Goal: Task Accomplishment & Management: Use online tool/utility

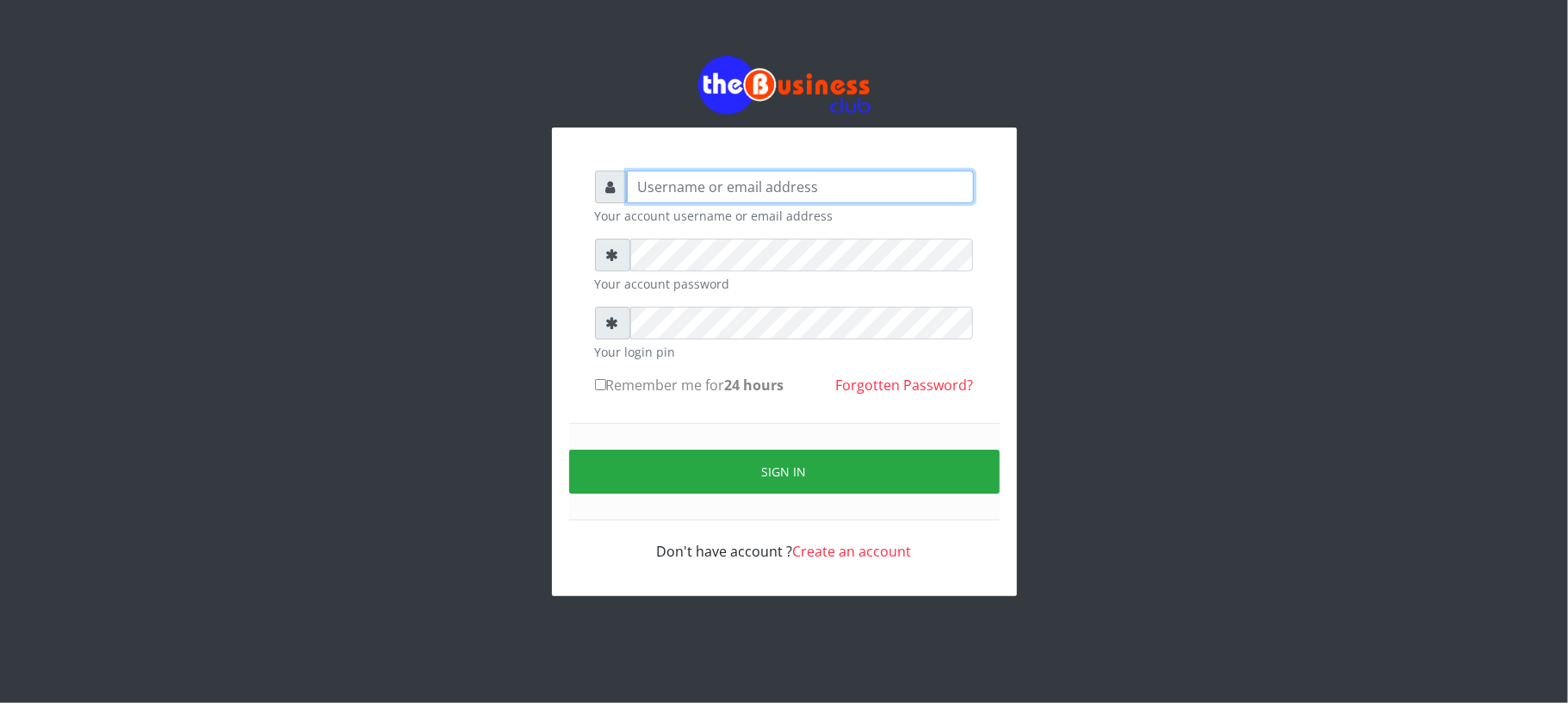
type input "Mavincio"
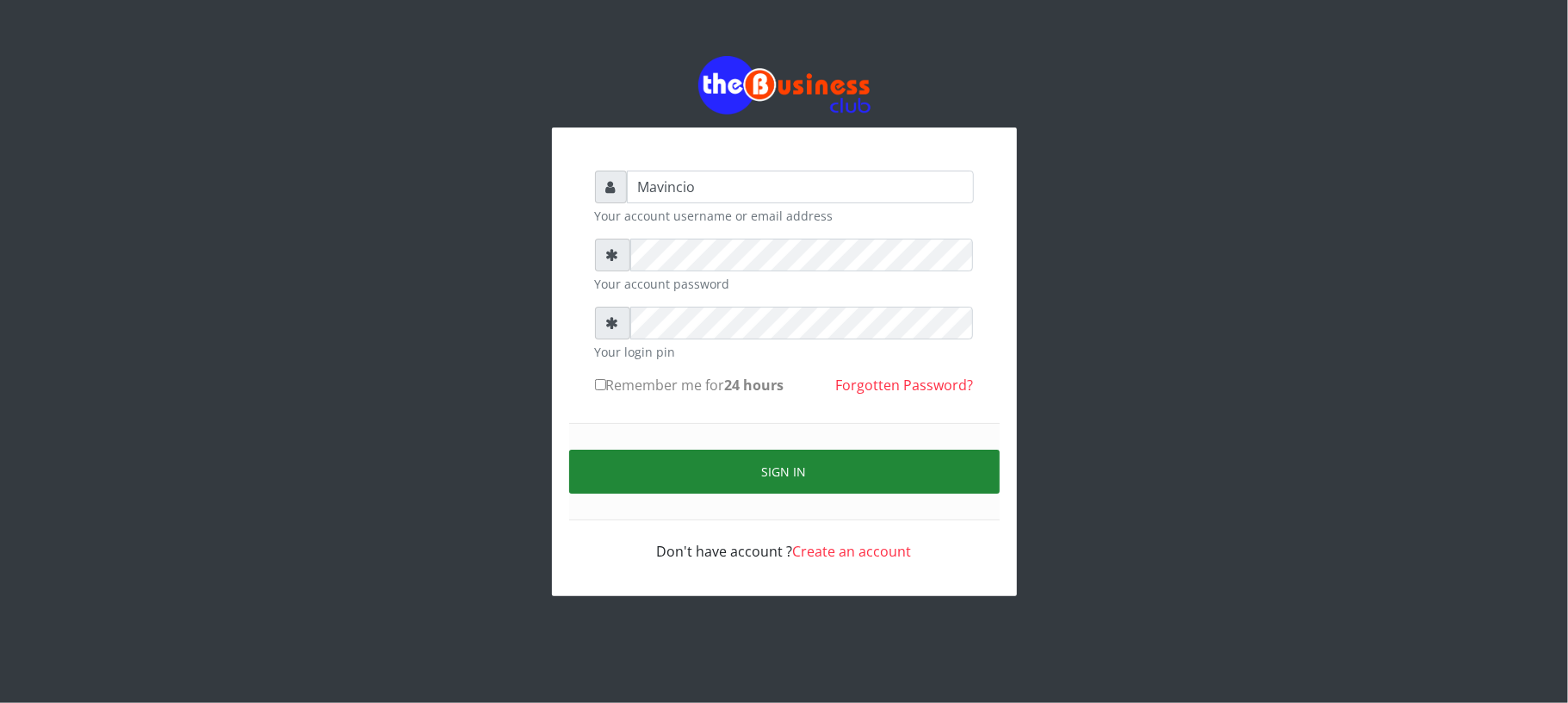
click at [754, 462] on button "Sign in" at bounding box center [784, 472] width 431 height 44
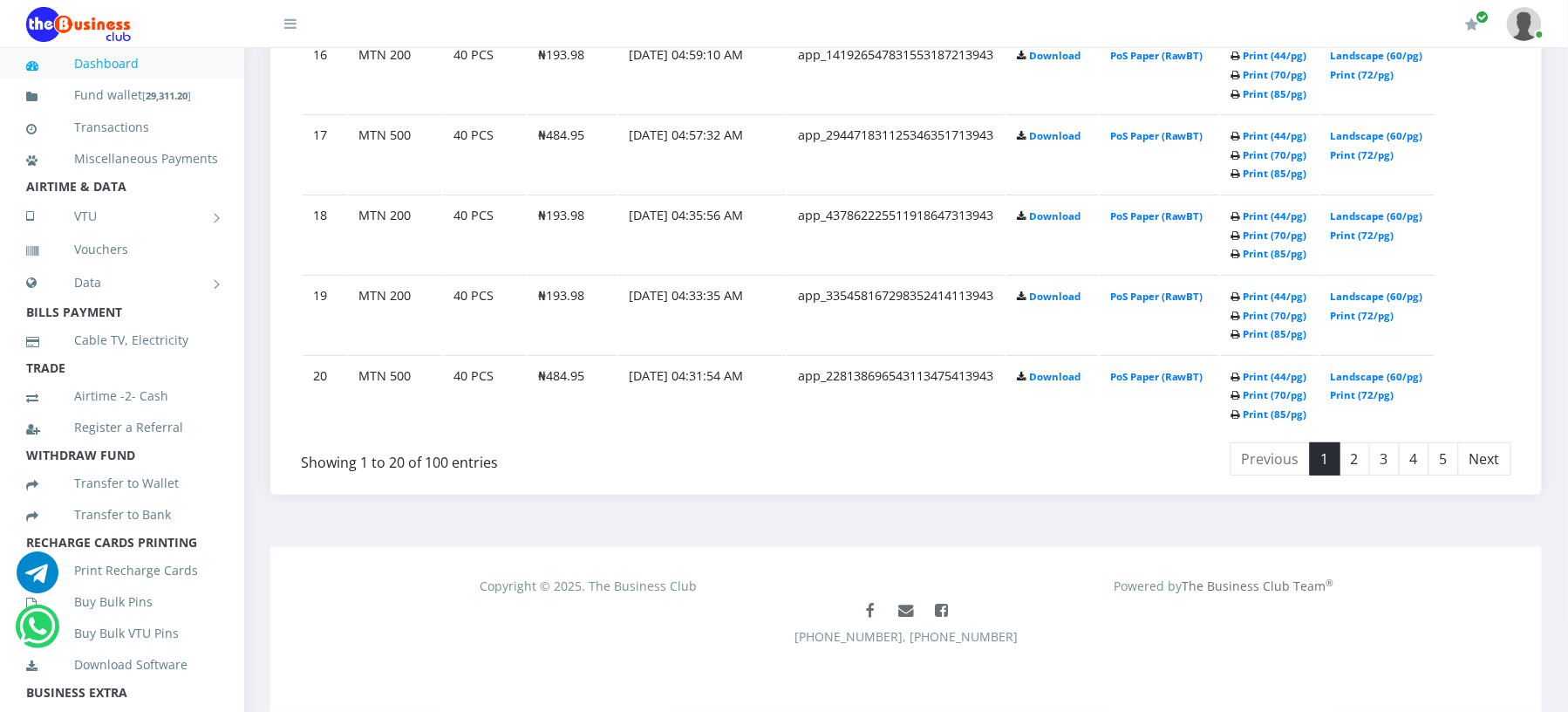
scroll to position [2342, 0]
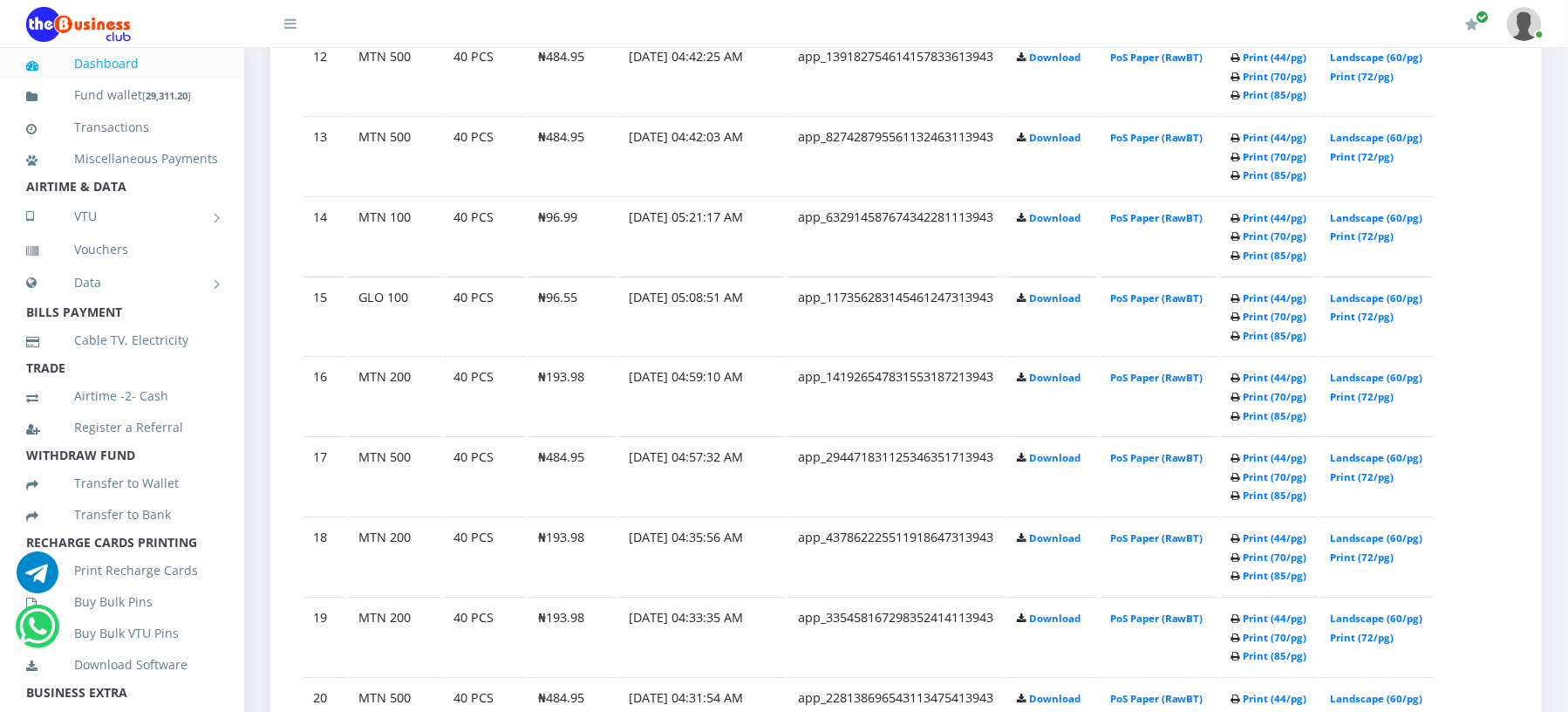
scroll to position [1923, 0]
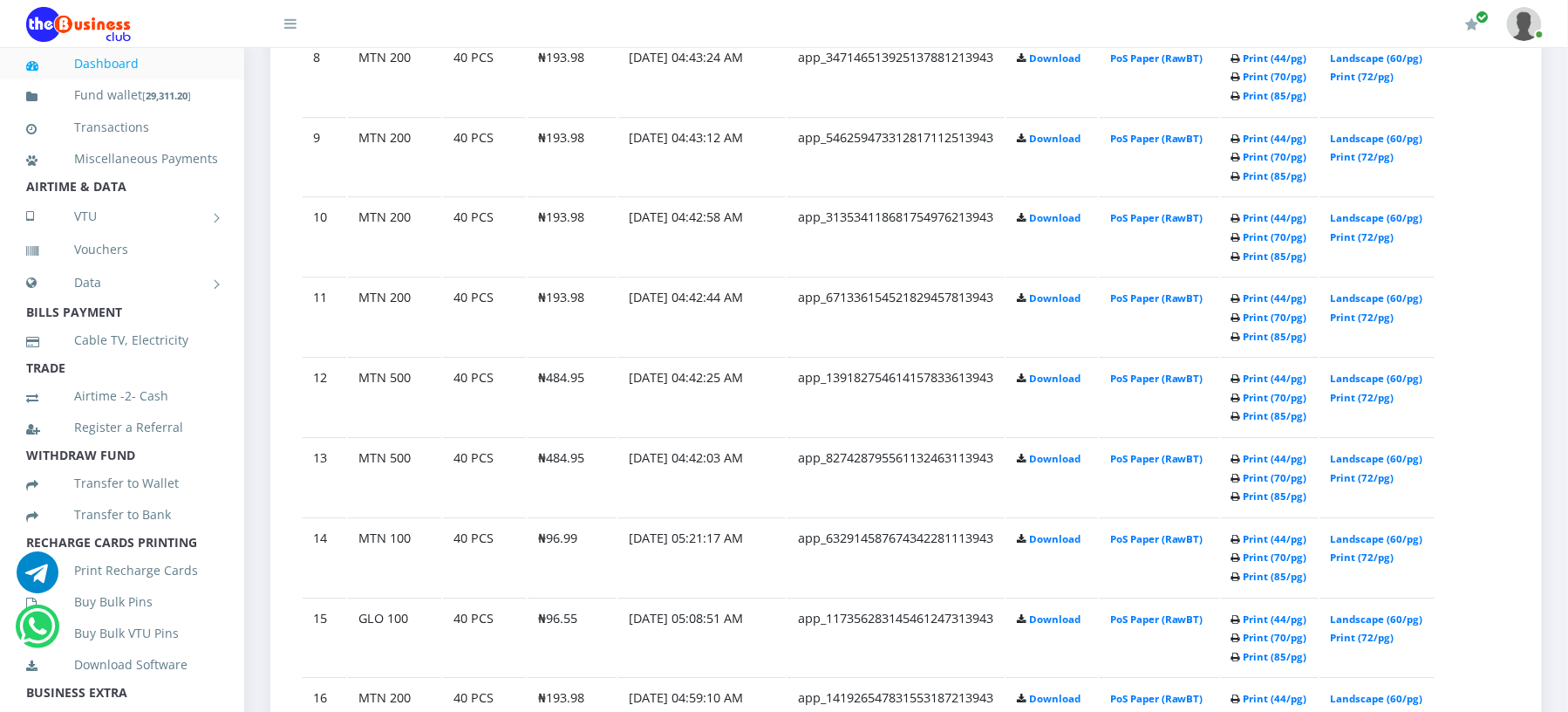
scroll to position [1596, 0]
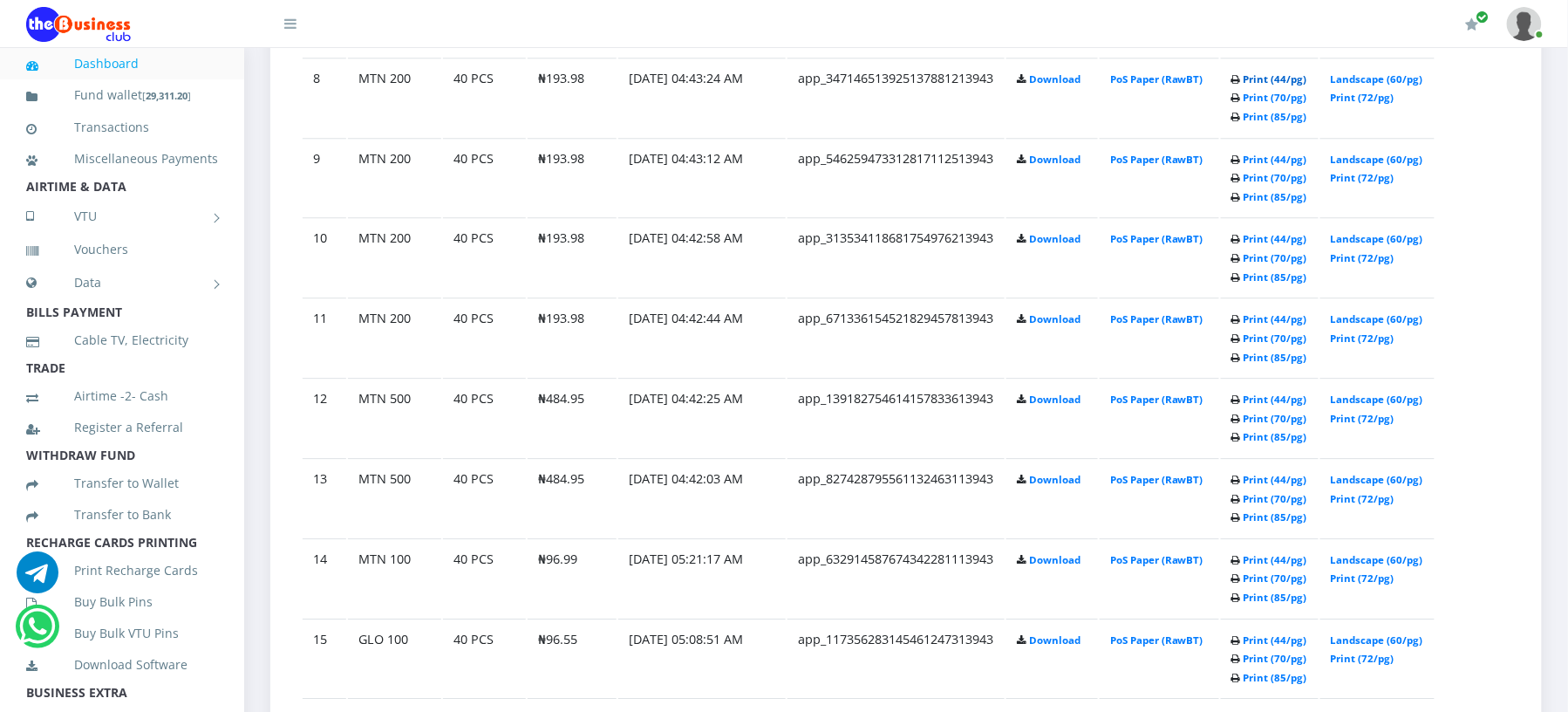
click at [1250, 86] on link "Print (44/pg)" at bounding box center [1275, 79] width 64 height 13
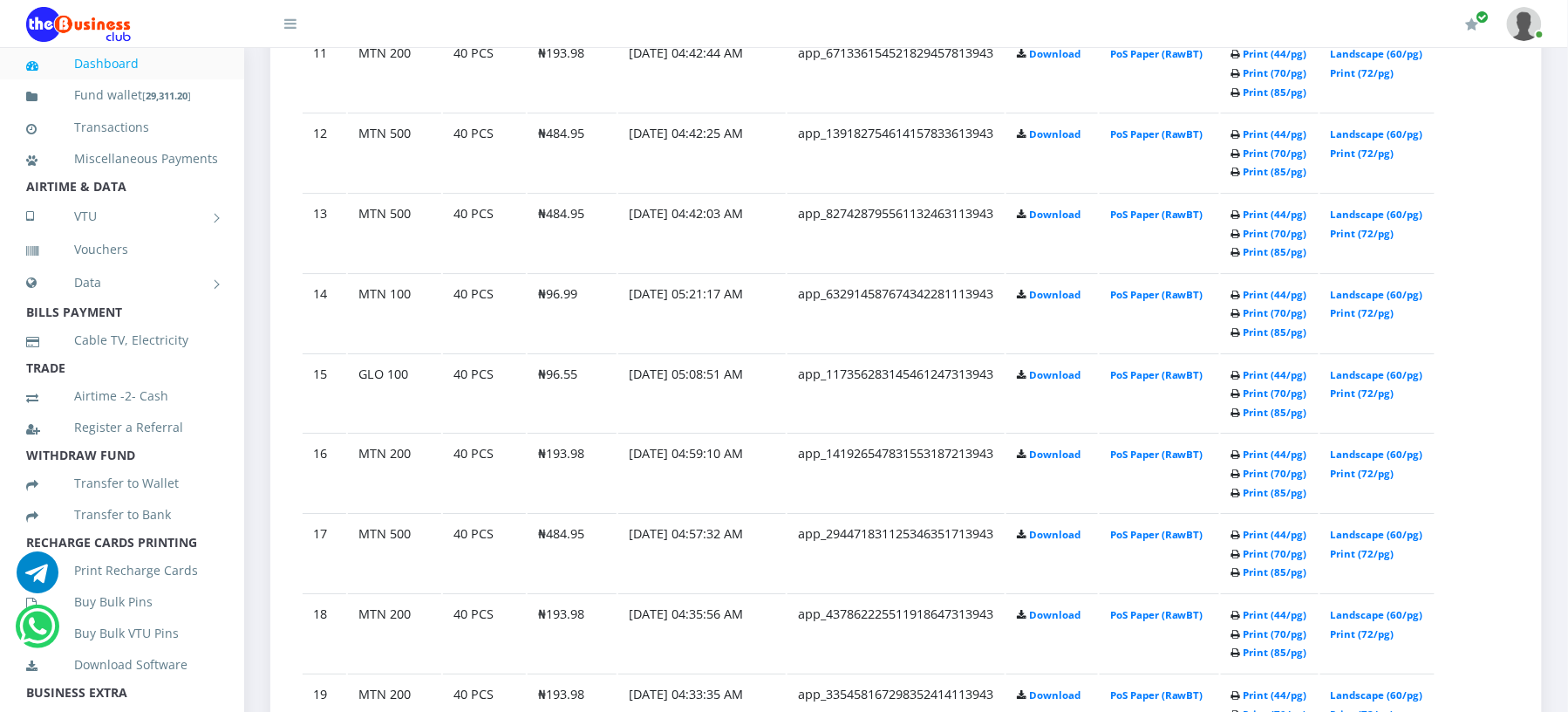
scroll to position [1876, 0]
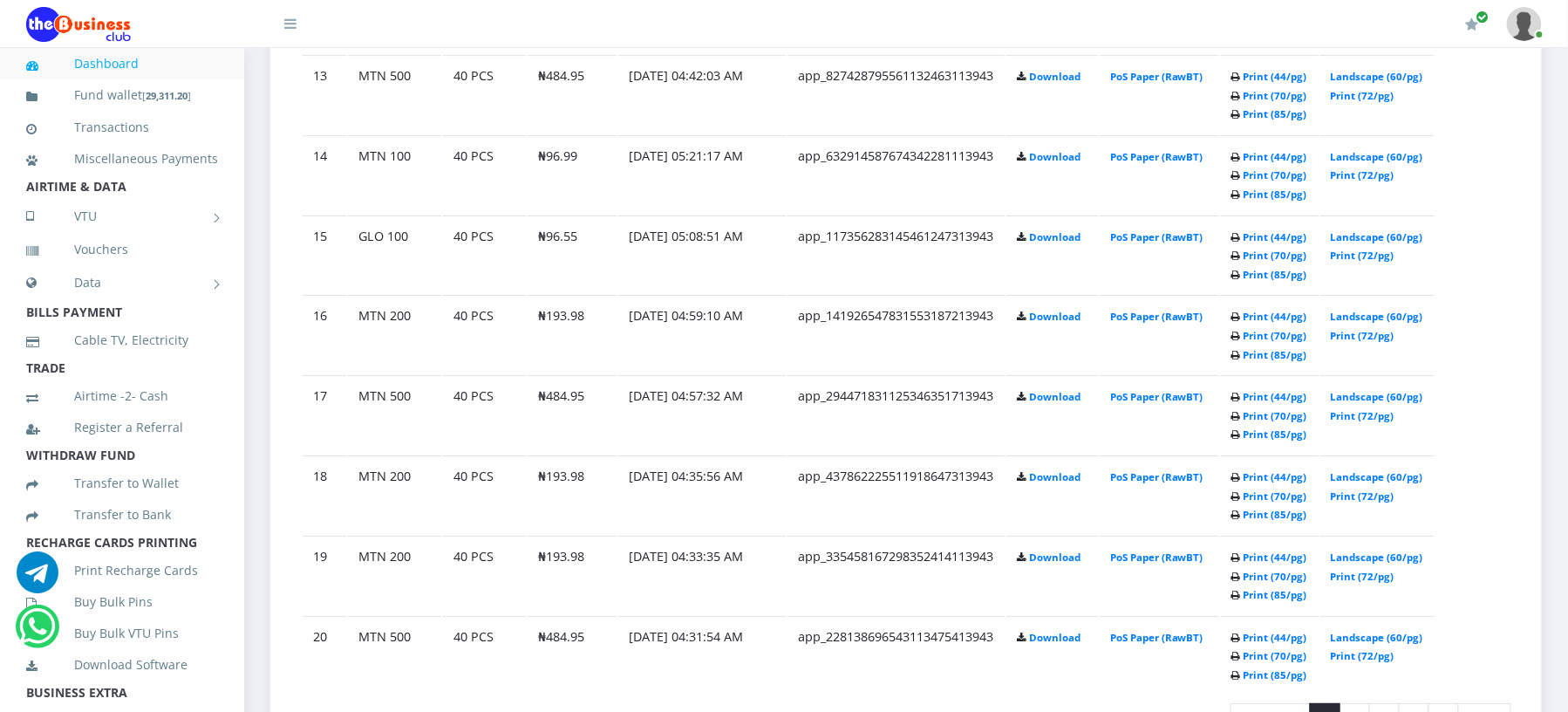
scroll to position [2016, 0]
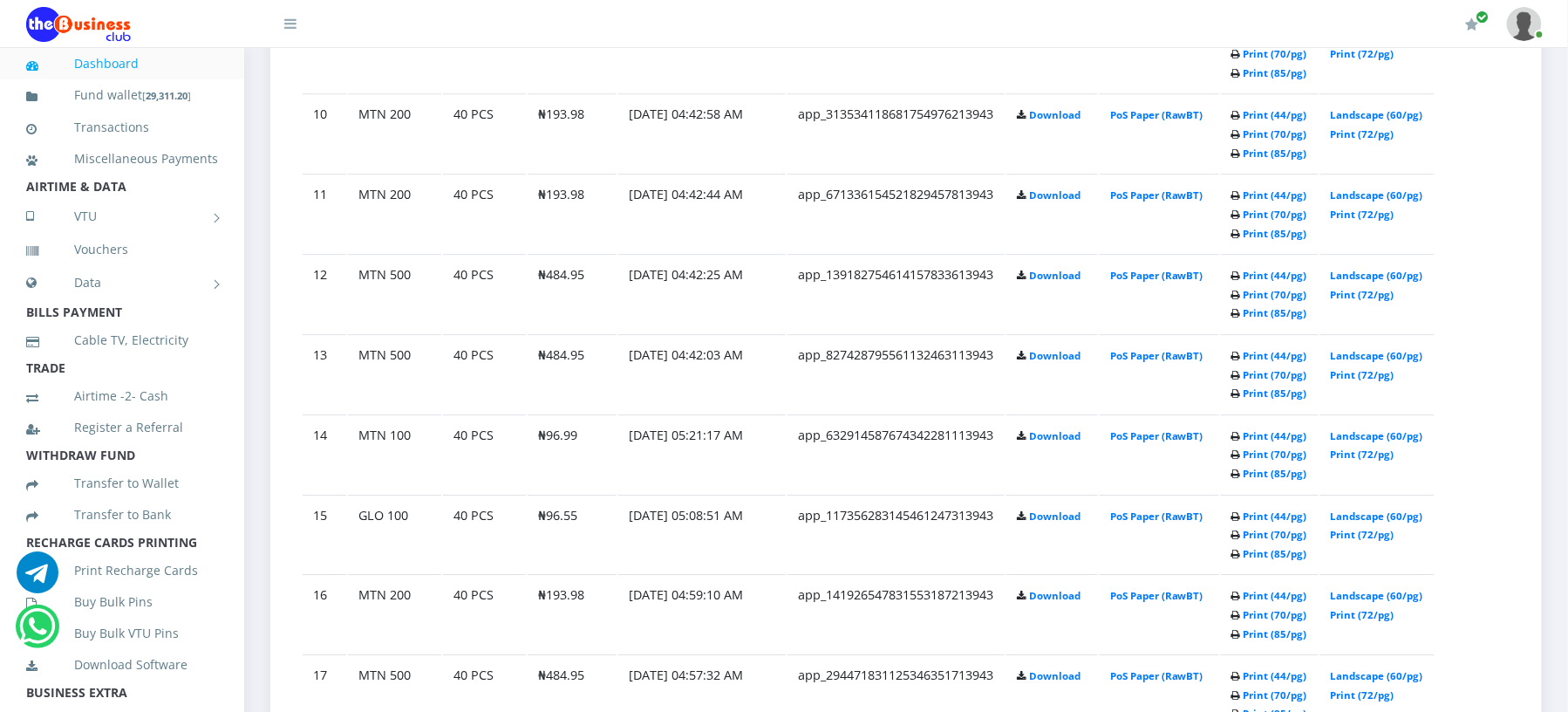
scroll to position [1690, 0]
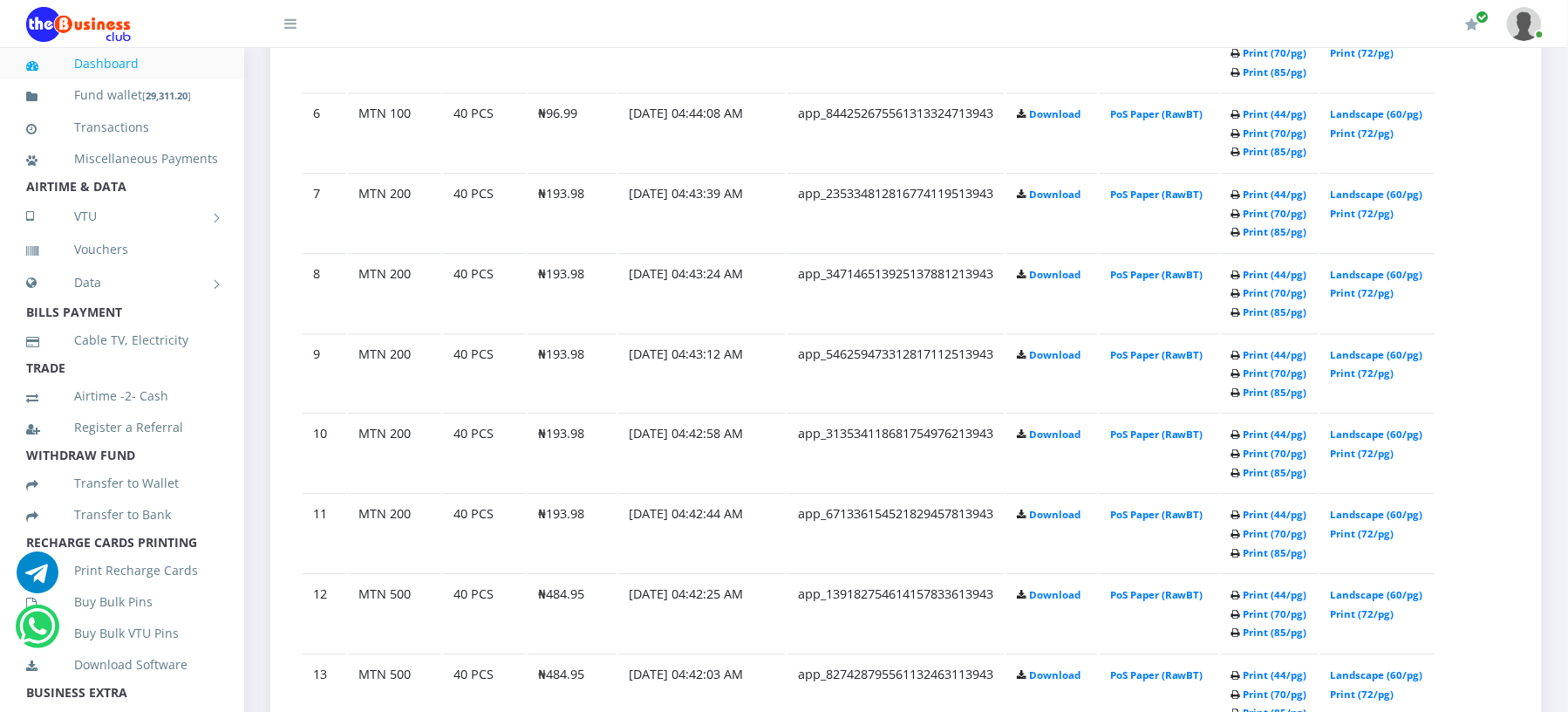
scroll to position [1396, 0]
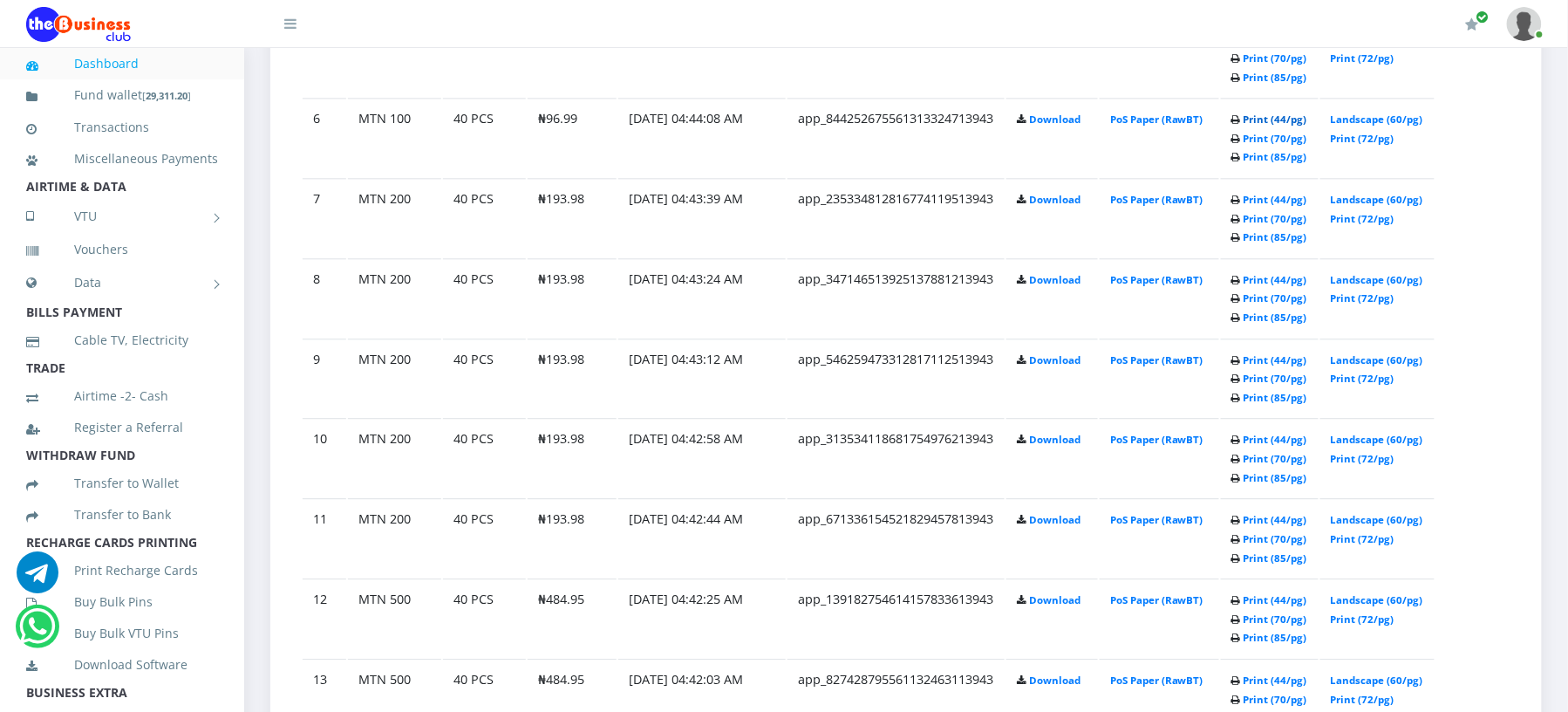
click at [1243, 125] on link "Print (44/pg)" at bounding box center [1275, 119] width 64 height 13
click at [1243, 45] on link "Print (44/pg)" at bounding box center [1275, 40] width 64 height 13
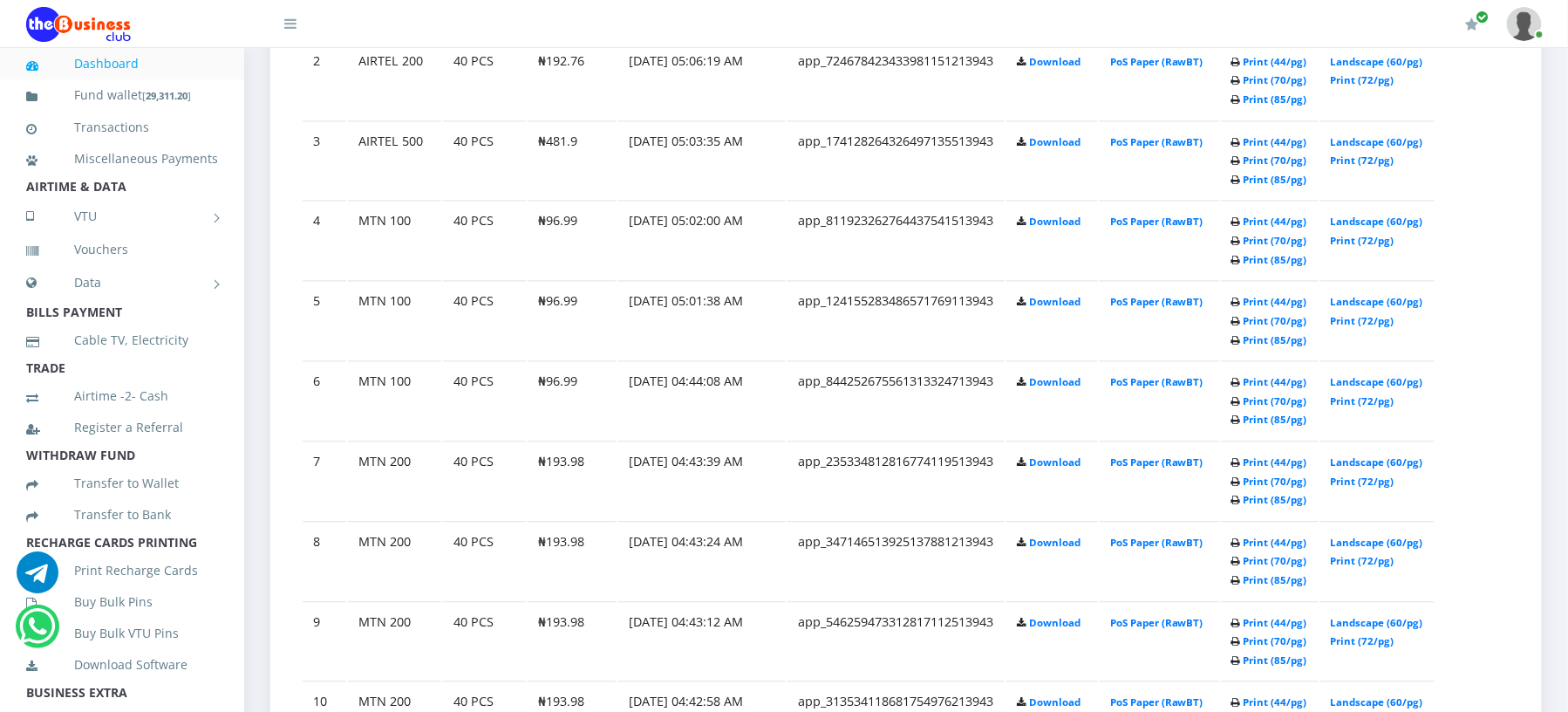
scroll to position [1117, 0]
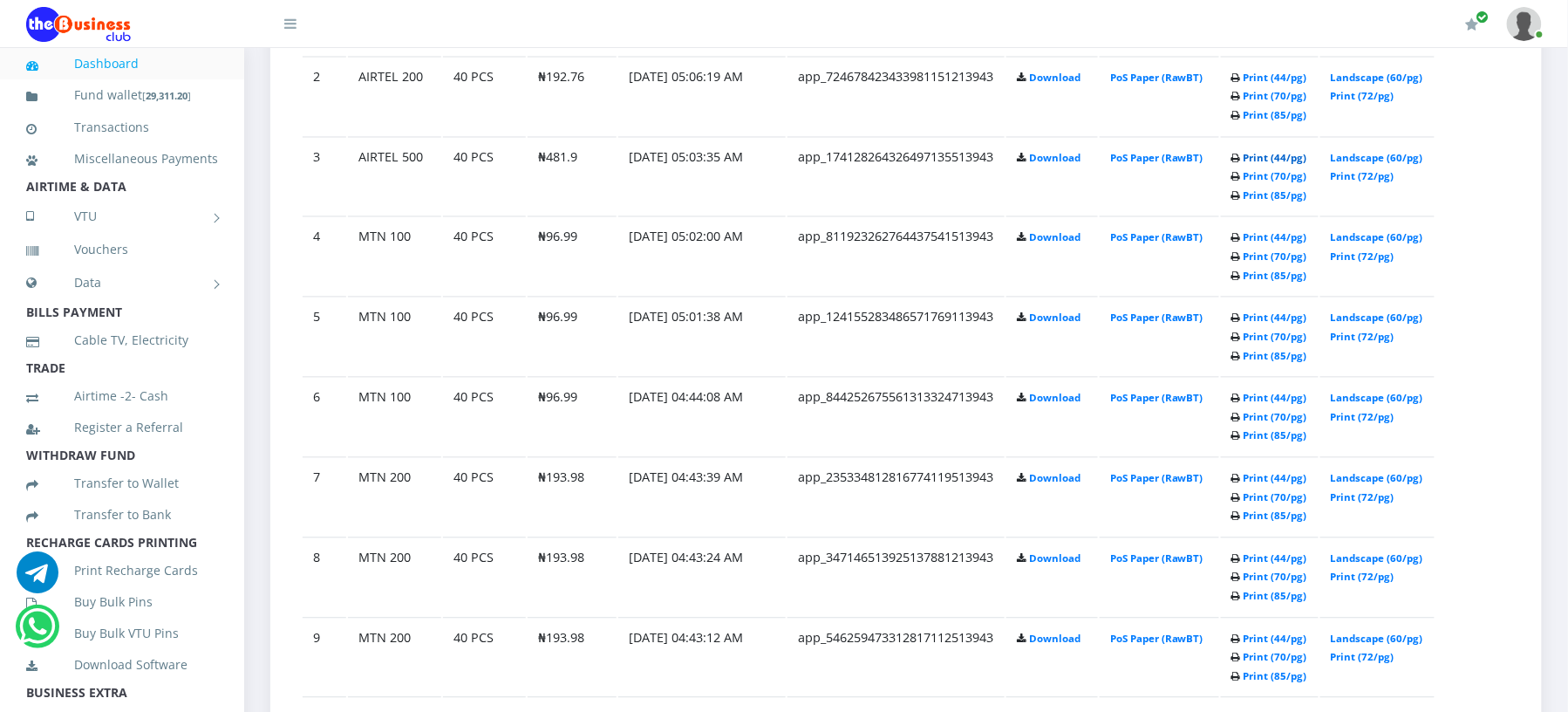
click at [1243, 165] on link "Print (44/pg)" at bounding box center [1275, 159] width 64 height 13
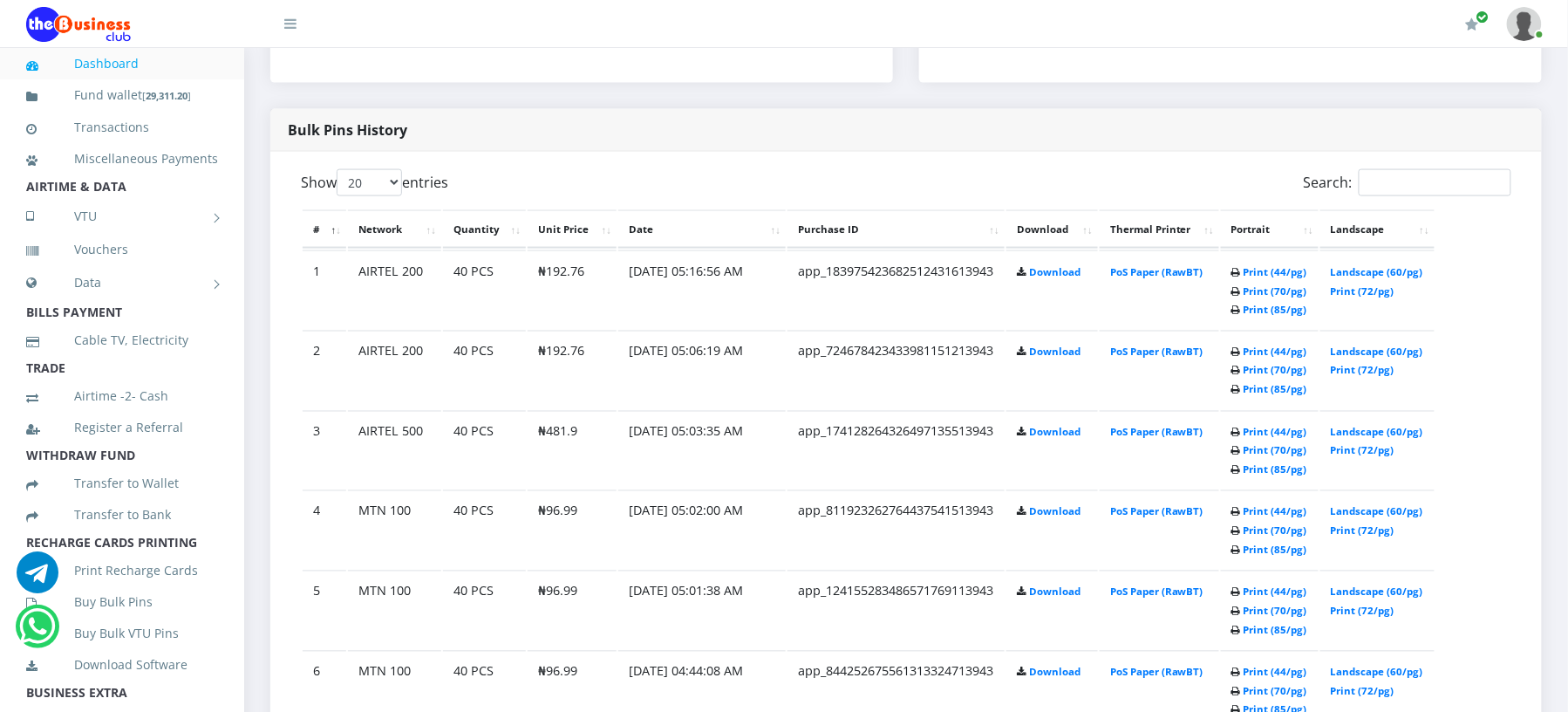
scroll to position [790, 0]
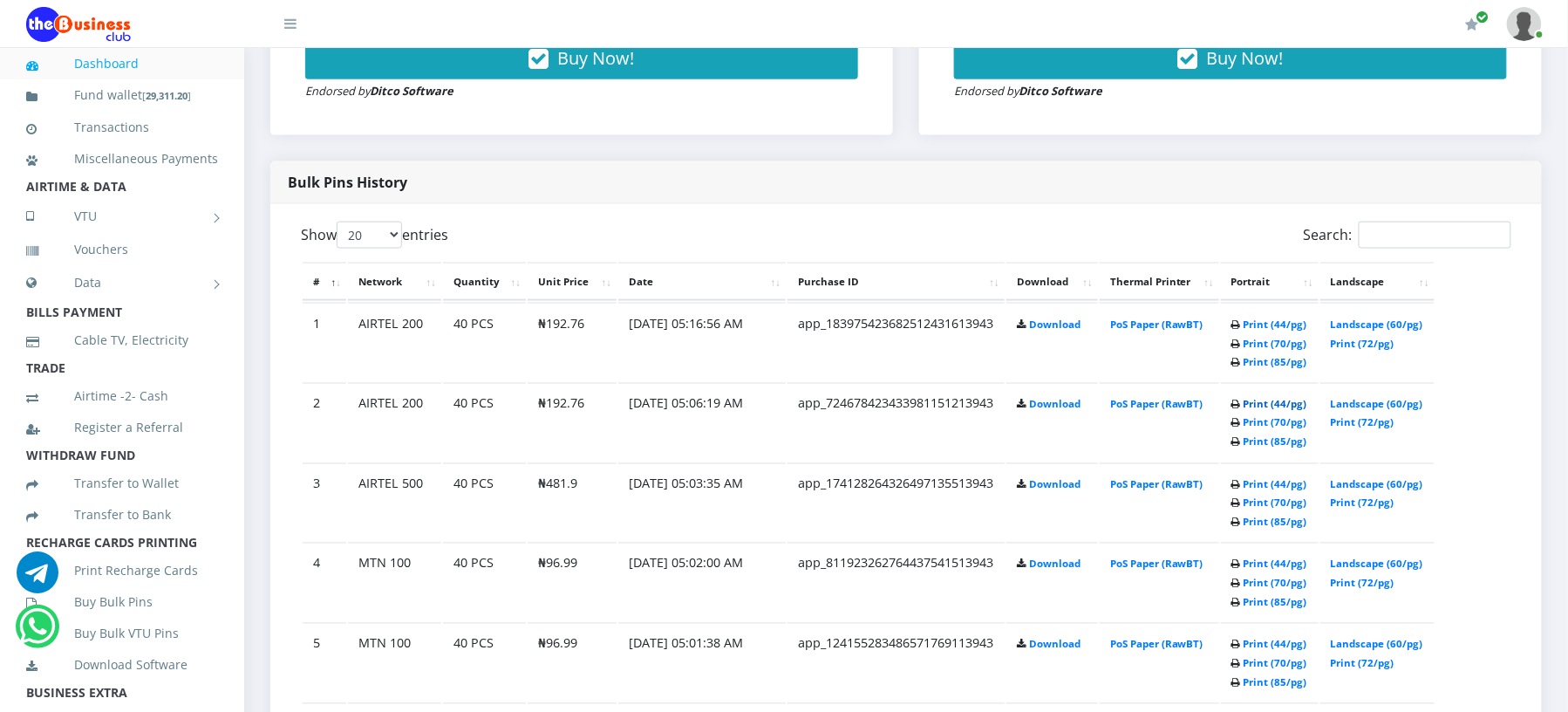
click at [1243, 411] on link "Print (44/pg)" at bounding box center [1275, 405] width 64 height 13
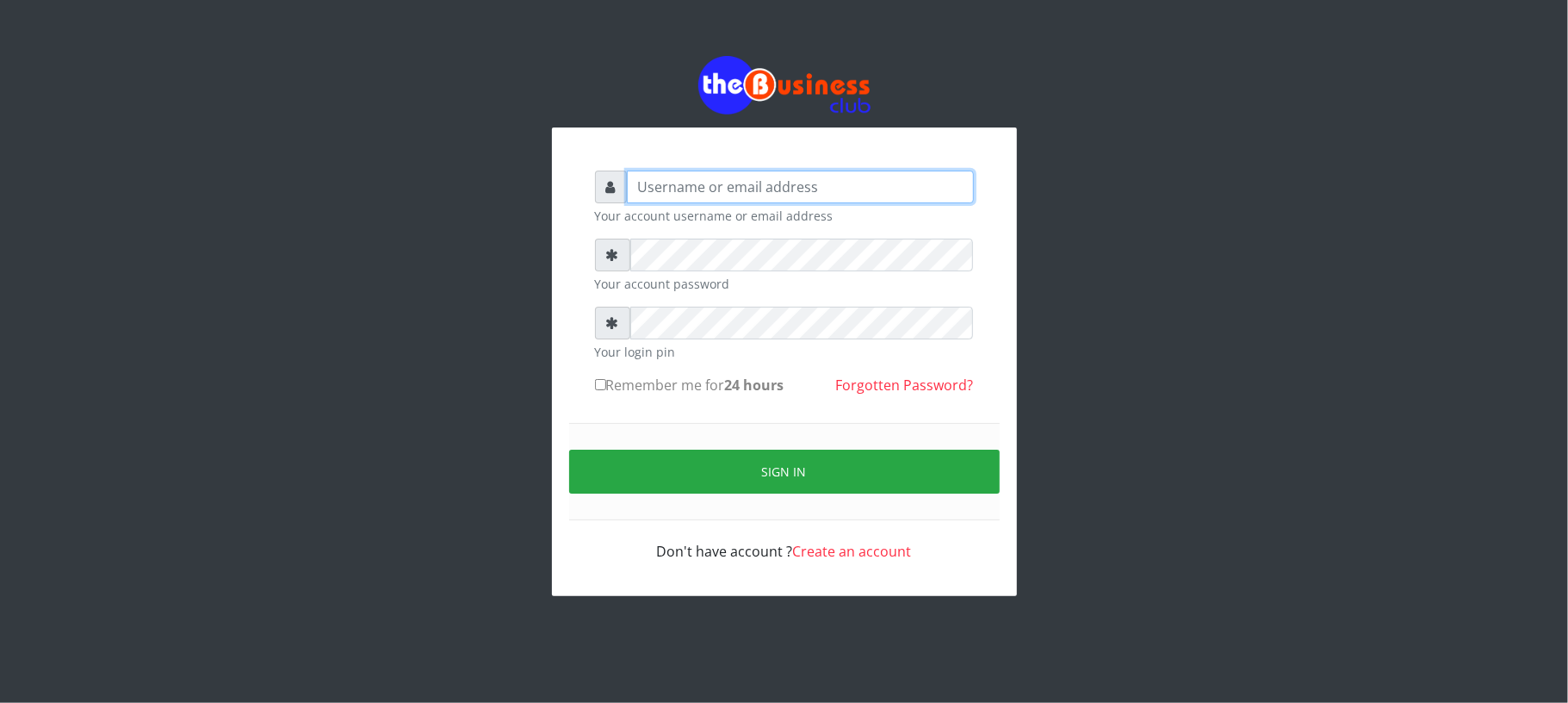
type input "Mavincio"
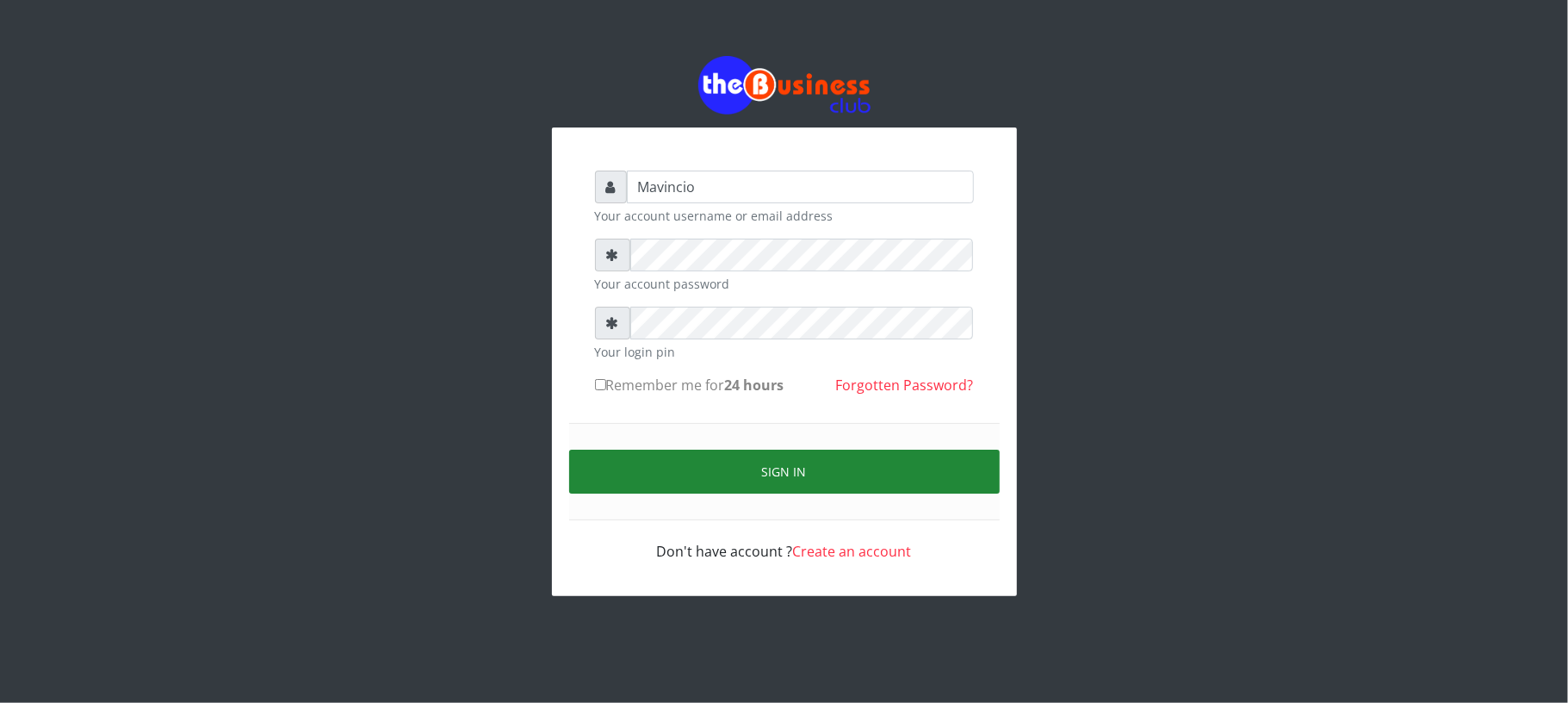
click at [762, 457] on button "Sign in" at bounding box center [784, 472] width 431 height 44
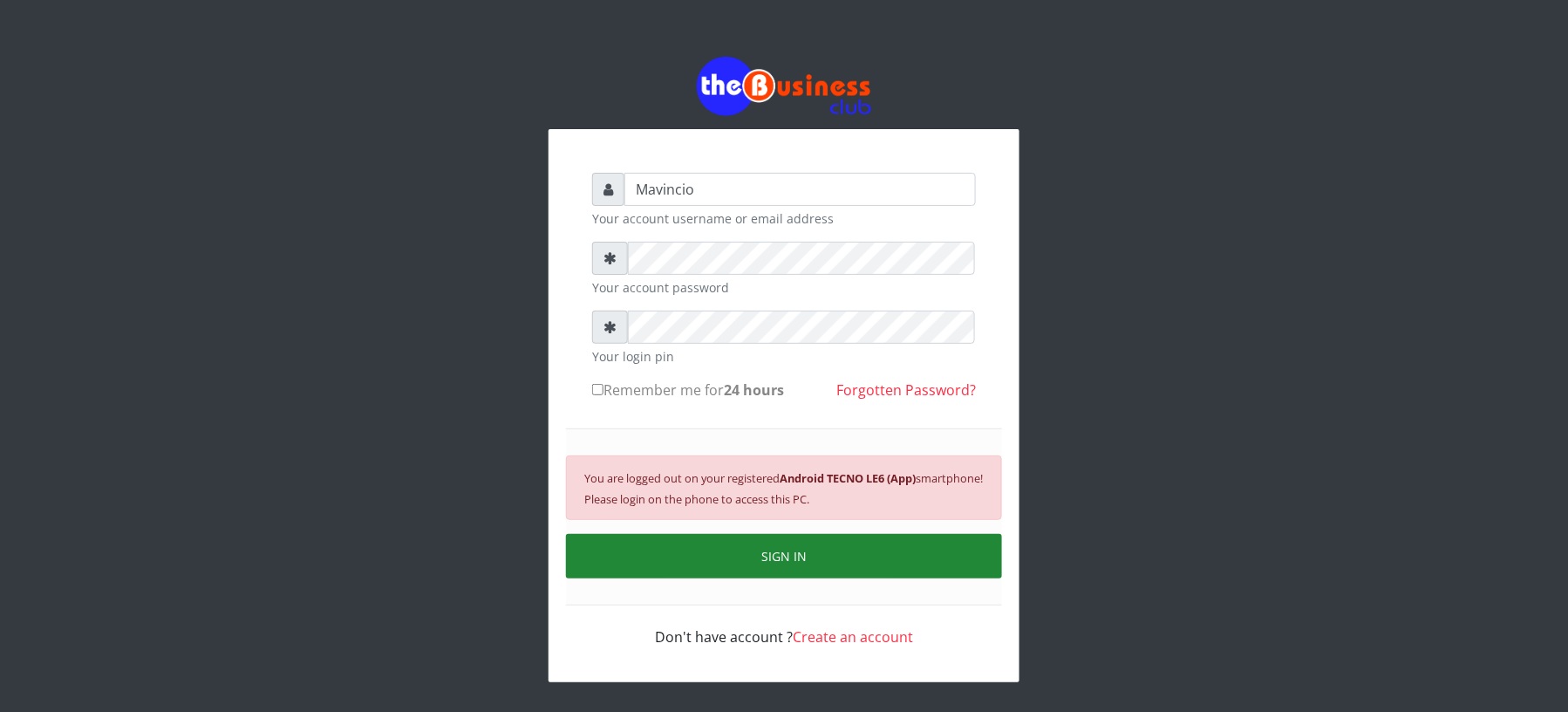
click at [789, 542] on button "SIGN IN" at bounding box center [784, 556] width 436 height 44
click at [797, 553] on button "SIGN IN" at bounding box center [784, 556] width 436 height 44
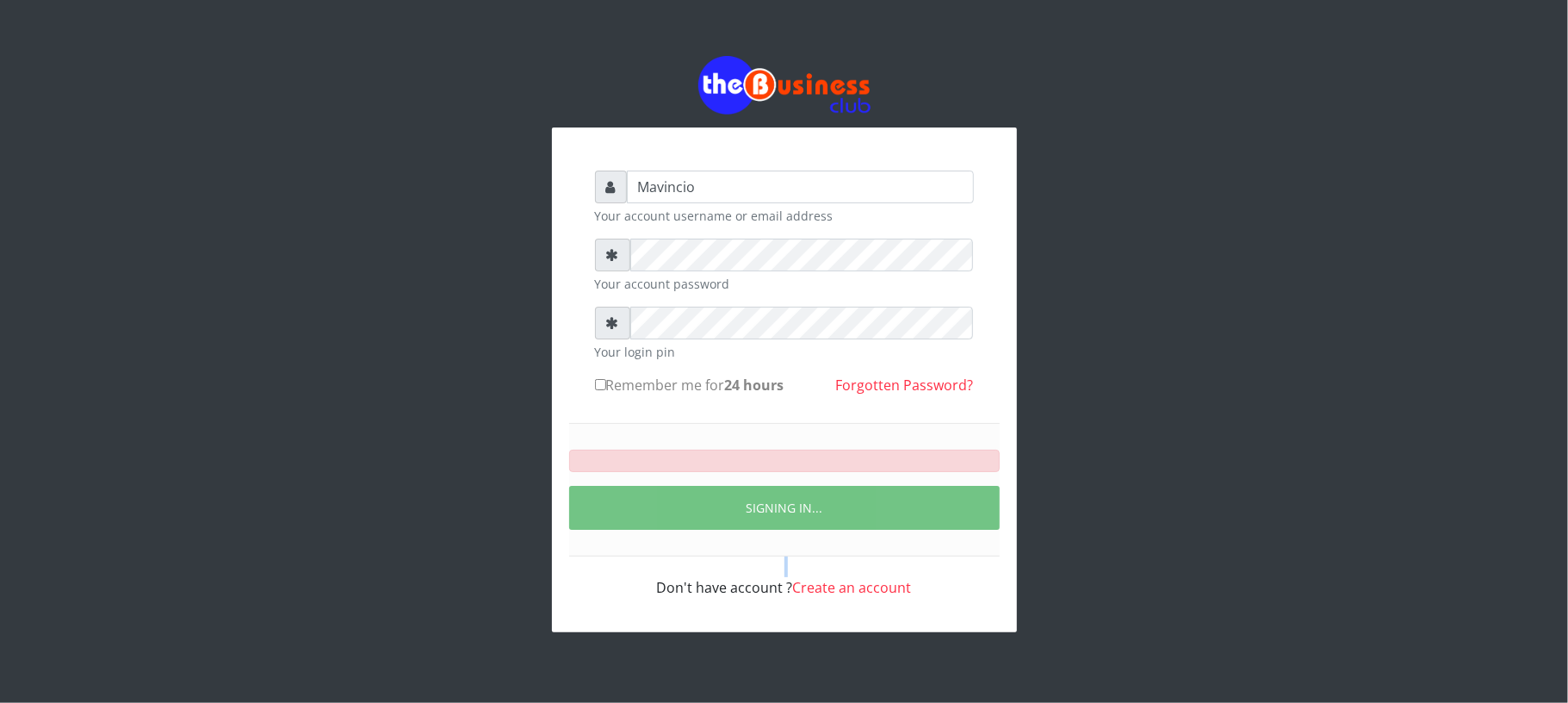
click at [786, 546] on div "SIGNING IN..." at bounding box center [784, 490] width 431 height 133
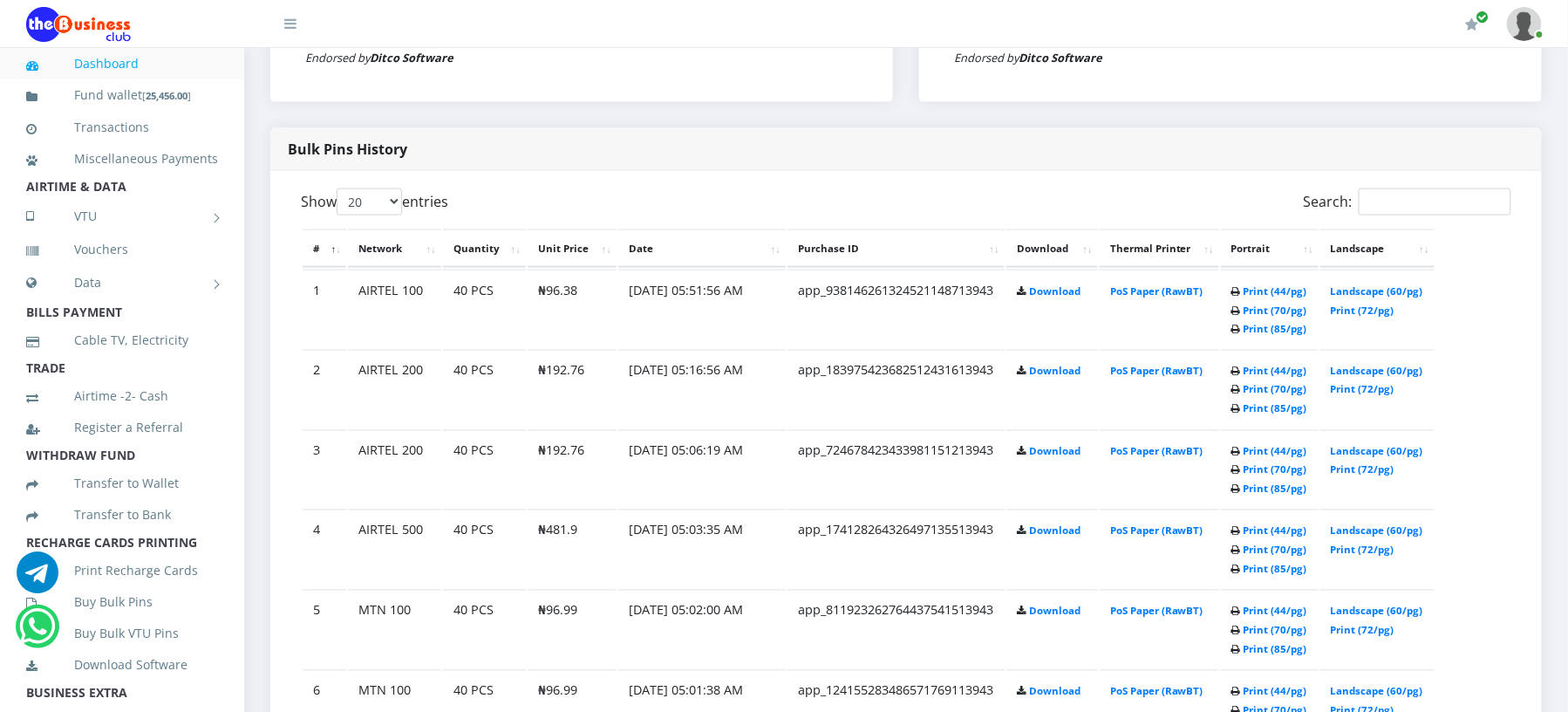
scroll to position [837, 0]
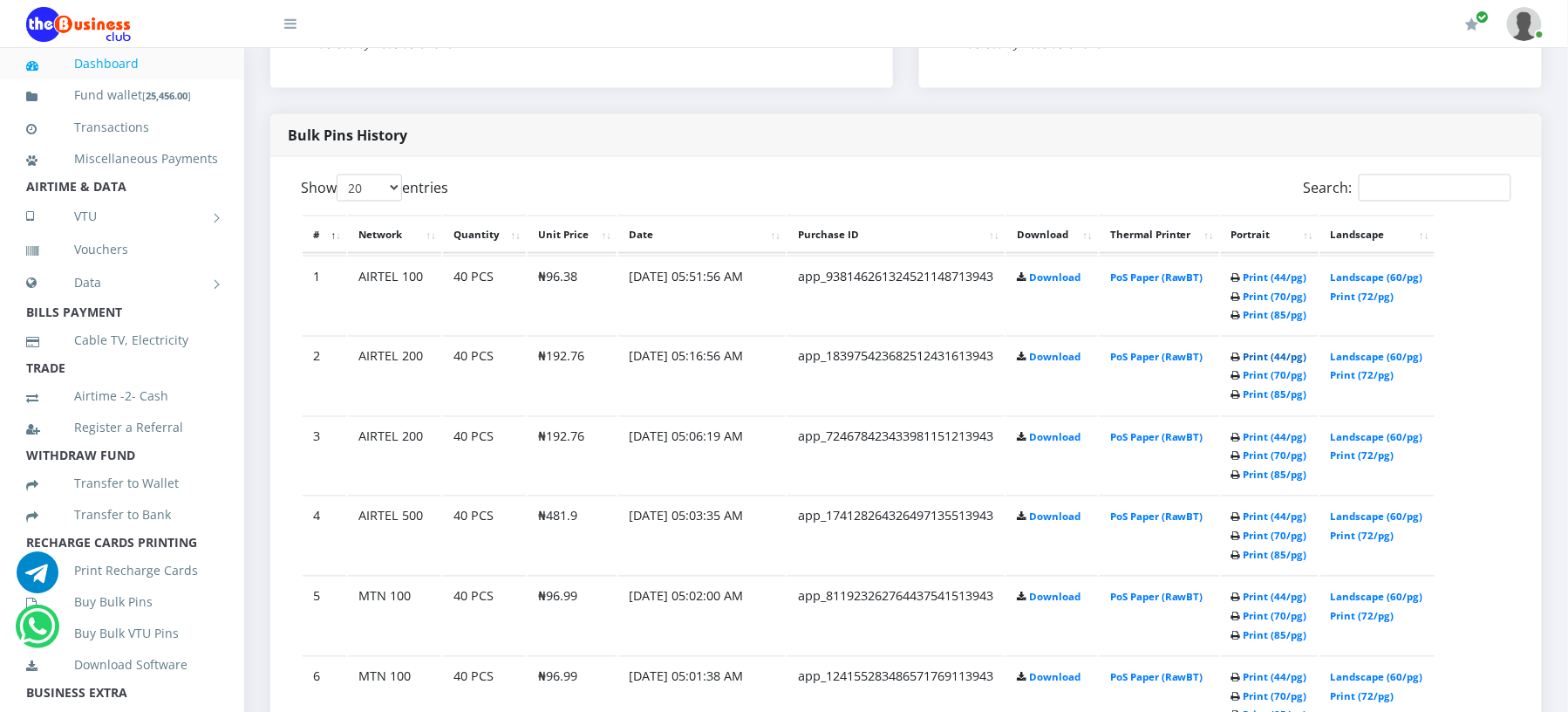
click at [1243, 364] on link "Print (44/pg)" at bounding box center [1275, 357] width 64 height 13
click at [1243, 285] on link "Print (44/pg)" at bounding box center [1275, 279] width 64 height 13
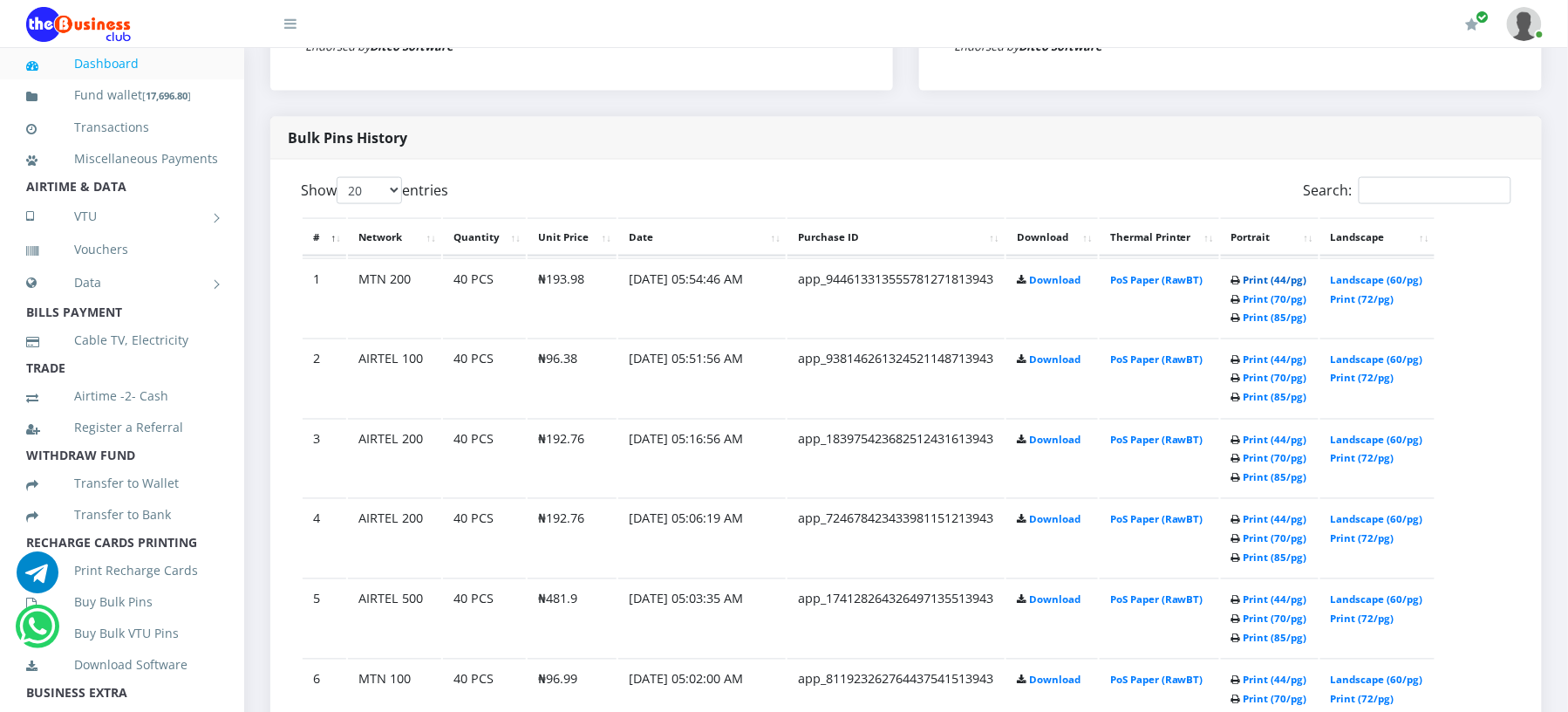
click at [1243, 277] on link "Print (44/pg)" at bounding box center [1275, 279] width 64 height 13
click at [1243, 287] on link "Print (44/pg)" at bounding box center [1275, 280] width 64 height 13
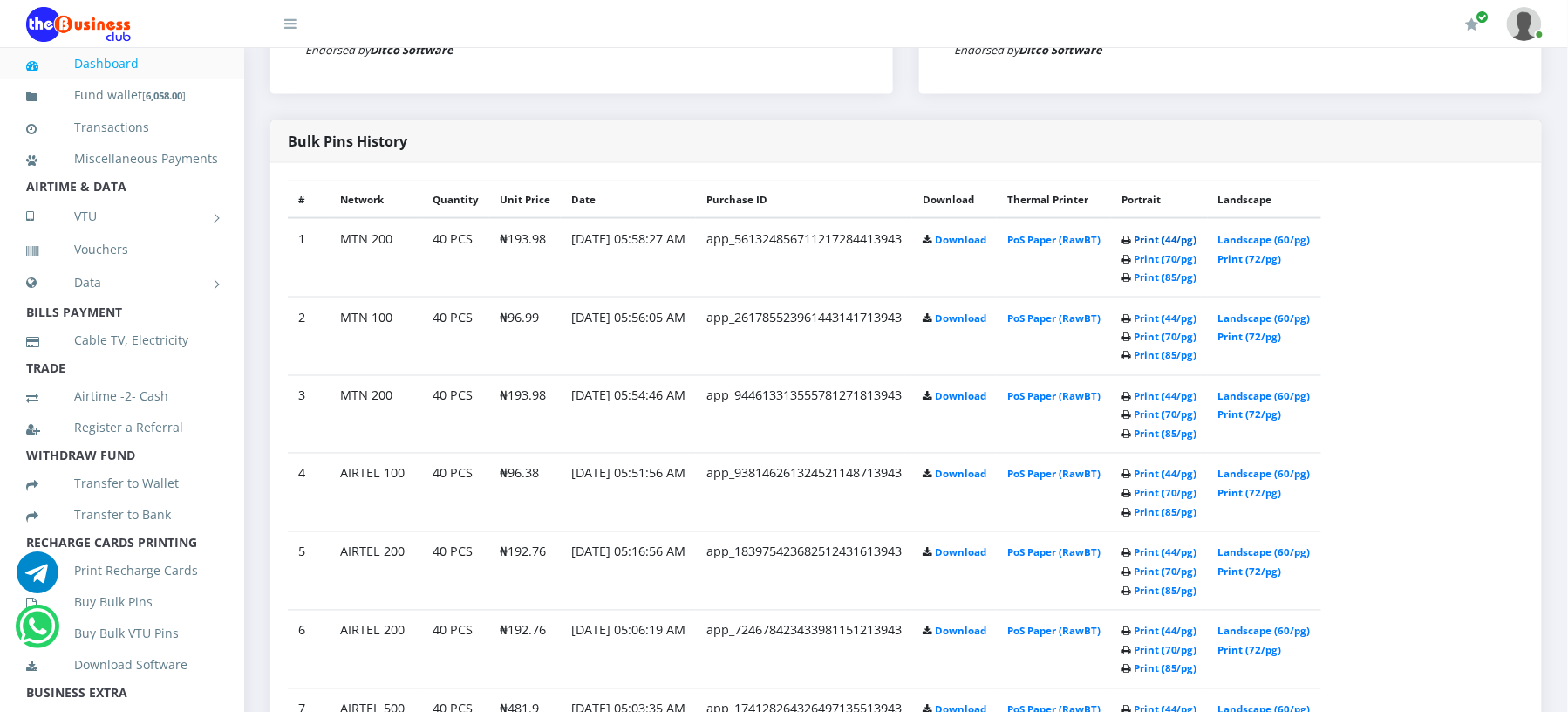
drag, startPoint x: 0, startPoint y: 0, endPoint x: 1188, endPoint y: 238, distance: 1211.6
click at [1188, 238] on link "Print (44/pg)" at bounding box center [1165, 240] width 64 height 13
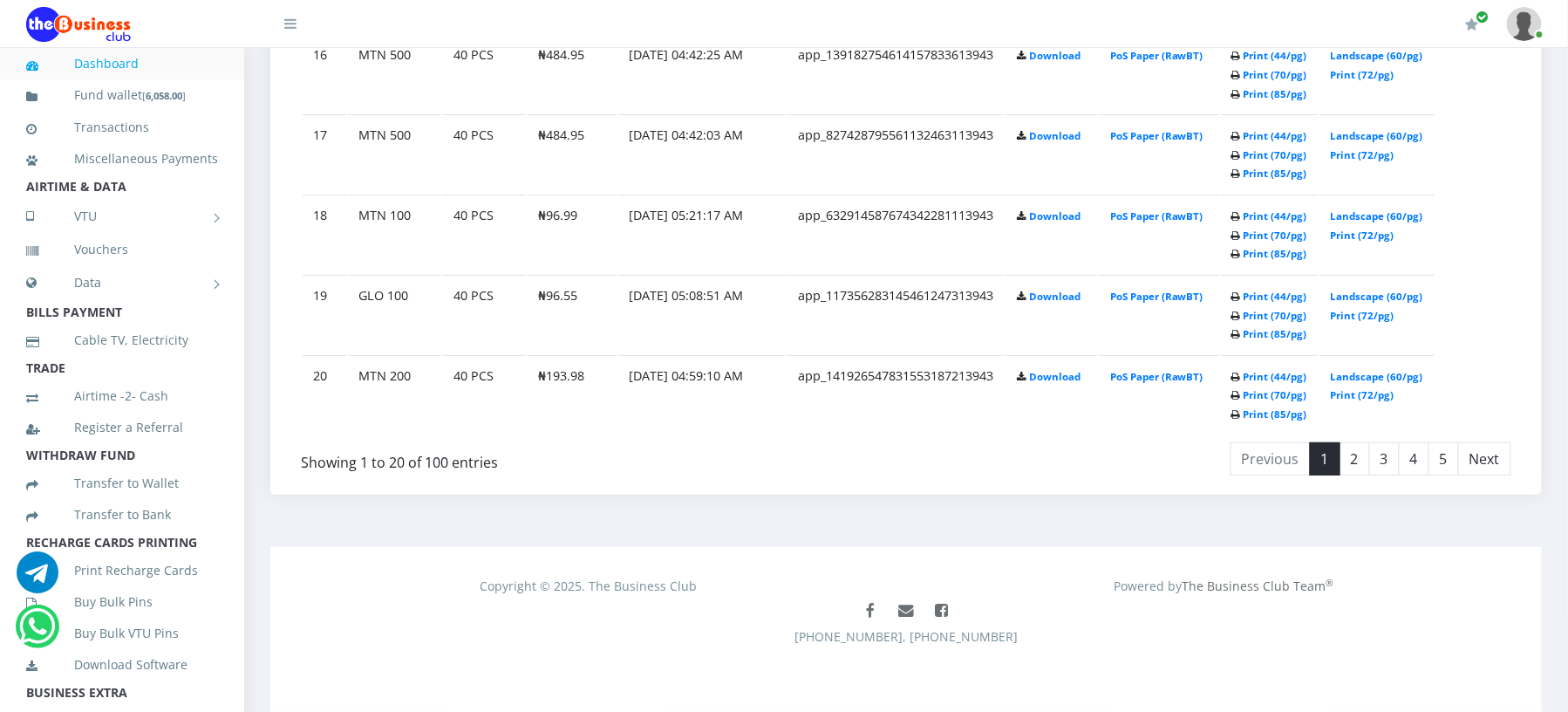
scroll to position [3359, 0]
click at [1351, 476] on link "2" at bounding box center [1355, 459] width 31 height 33
click at [1327, 459] on link "1" at bounding box center [1325, 459] width 31 height 33
click at [1323, 456] on link "1" at bounding box center [1325, 459] width 31 height 33
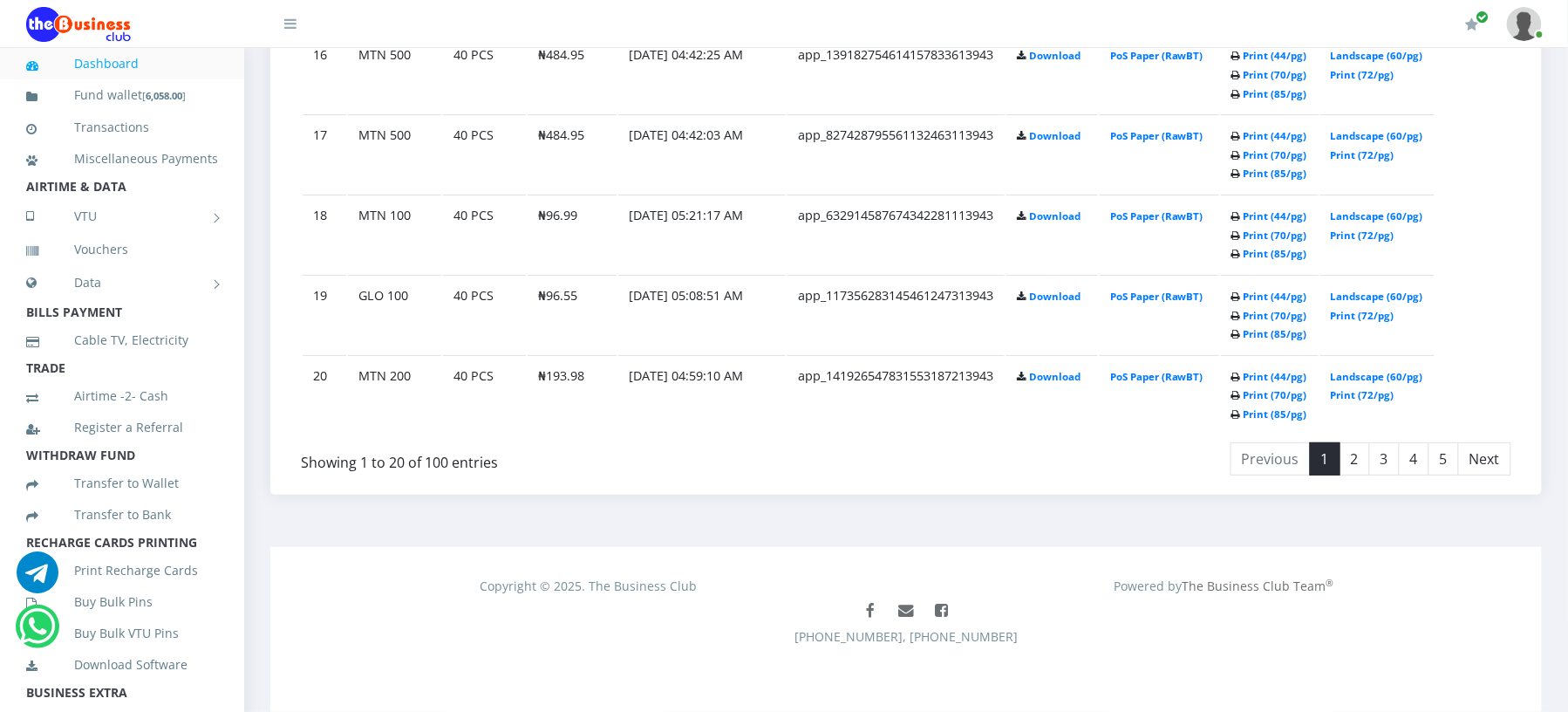
scroll to position [2967, 0]
